Goal: Entertainment & Leisure: Consume media (video, audio)

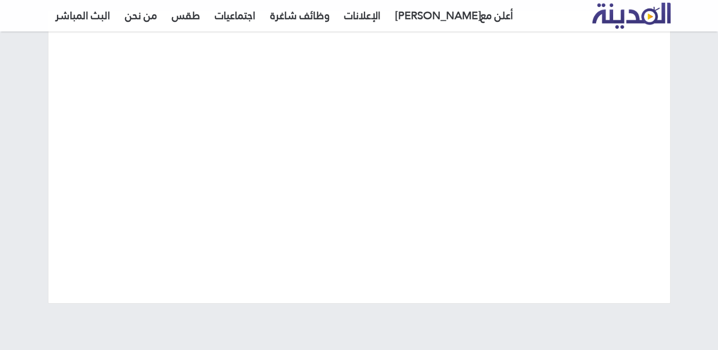
scroll to position [160, 0]
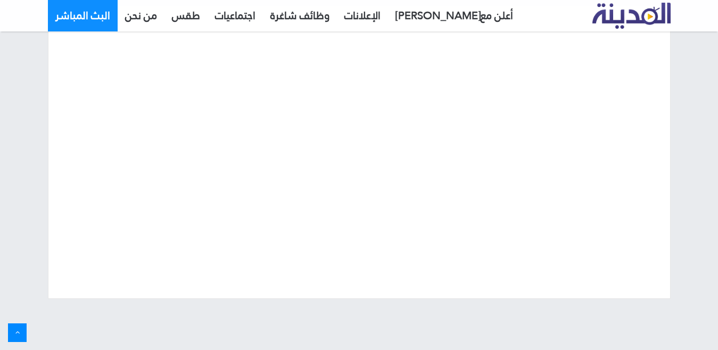
click at [92, 12] on link "البث المباشر" at bounding box center [83, 15] width 70 height 32
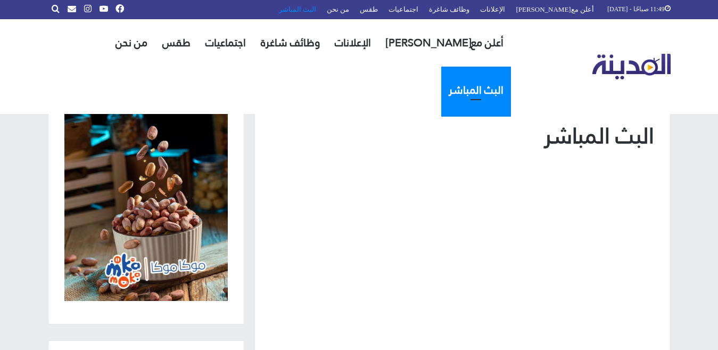
click at [321, 9] on link "البث المباشر" at bounding box center [297, 9] width 48 height 19
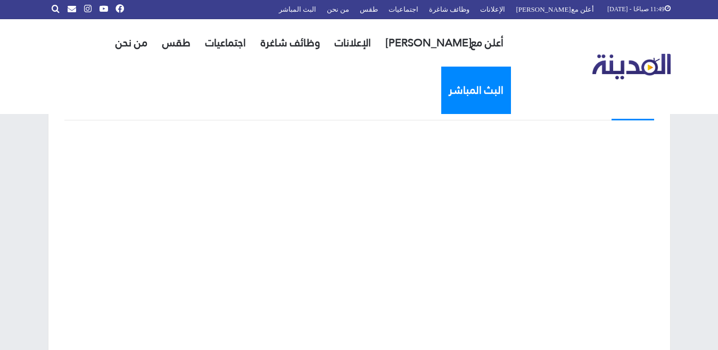
click at [441, 67] on link "البث المباشر" at bounding box center [476, 90] width 70 height 47
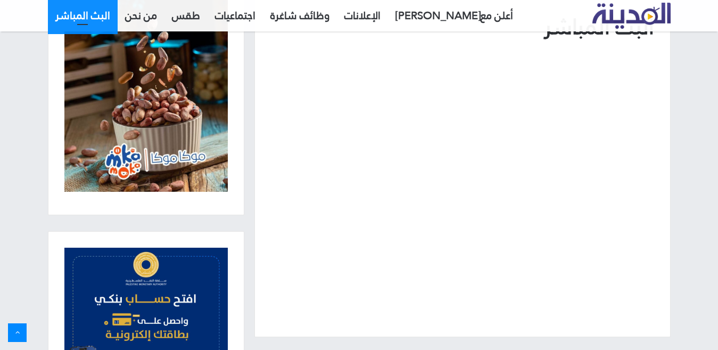
scroll to position [106, 0]
